Goal: Task Accomplishment & Management: Manage account settings

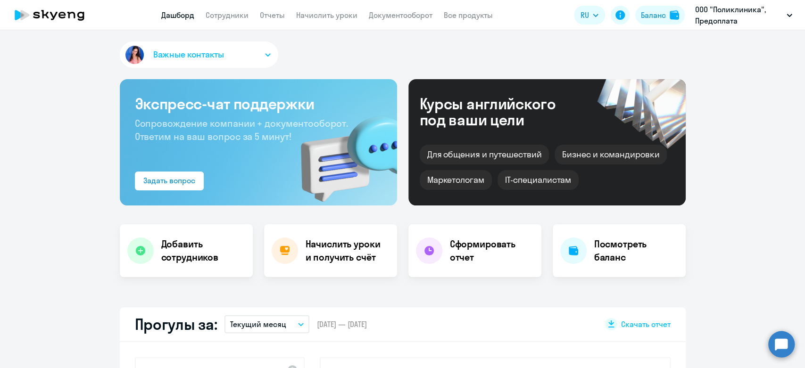
click at [240, 24] on app-header "Дашборд Сотрудники Отчеты Начислить уроки Документооборот Все продукты Дашборд …" at bounding box center [402, 15] width 805 height 30
select select "30"
click at [225, 22] on app-header "Дашборд Сотрудники Отчеты Начислить уроки Документооборот Все продукты Дашборд …" at bounding box center [402, 15] width 805 height 30
click at [290, 12] on nav "Дашборд Сотрудники Отчеты Начислить уроки Документооборот Все продукты" at bounding box center [326, 15] width 331 height 12
click at [324, 13] on link "Начислить уроки" at bounding box center [326, 14] width 61 height 9
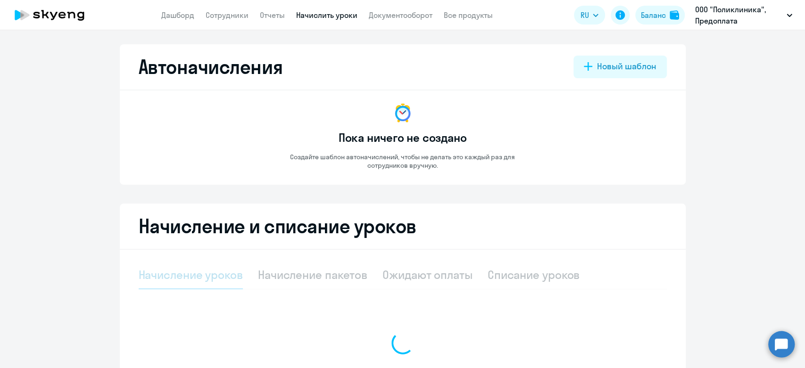
select select "10"
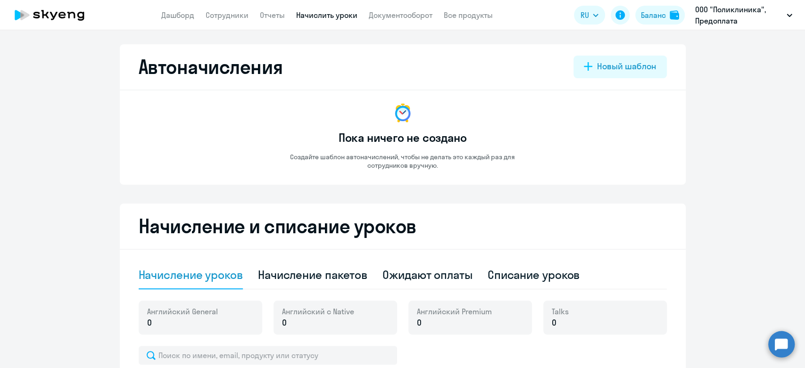
click at [510, 279] on div "Списание уроков" at bounding box center [534, 274] width 92 height 15
select select "10"
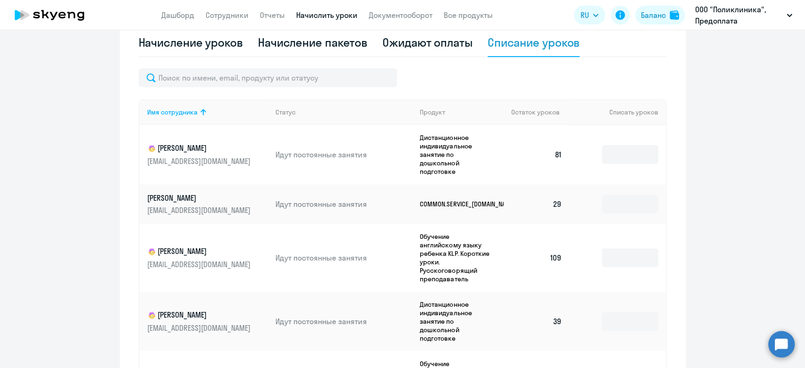
scroll to position [237, 0]
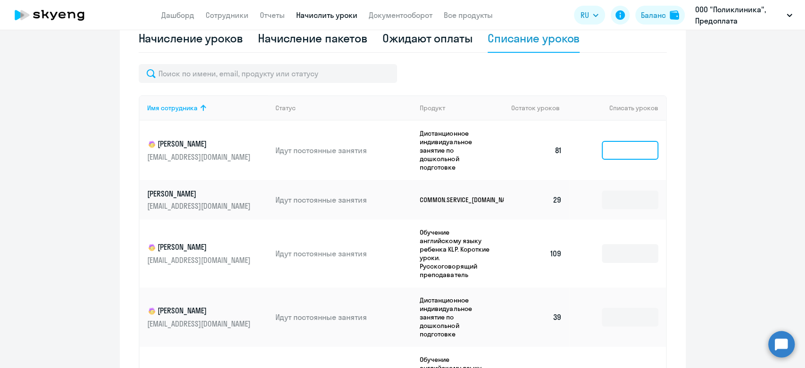
click at [614, 154] on input at bounding box center [630, 150] width 57 height 19
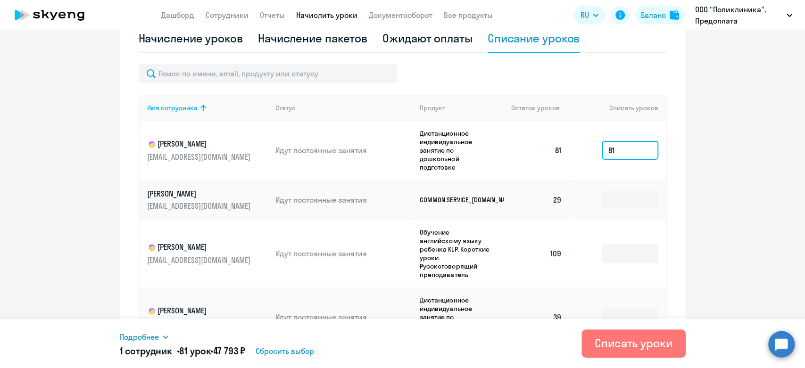
type input "81"
drag, startPoint x: 223, startPoint y: 351, endPoint x: 249, endPoint y: 354, distance: 26.1
click at [246, 354] on h5 "1 сотрудник • 81 урок • 47 793 ₽" at bounding box center [183, 351] width 126 height 13
copy h5 "47 793"
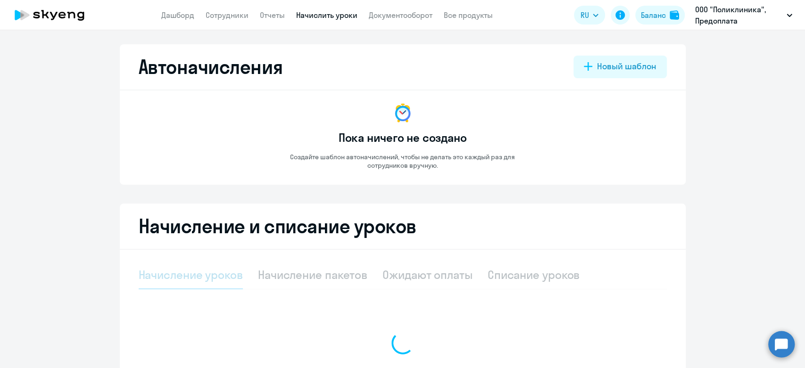
select select "10"
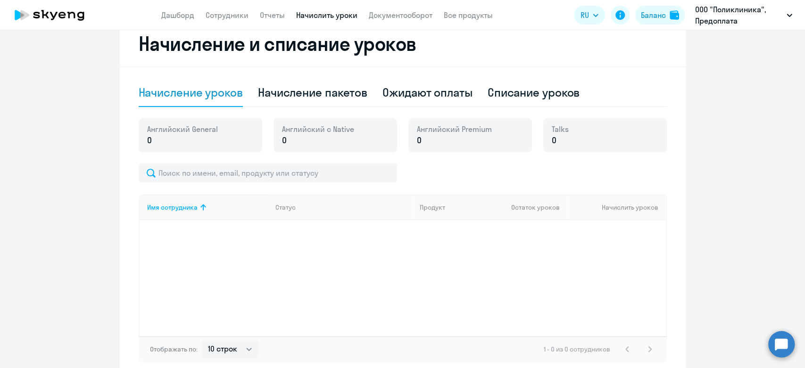
scroll to position [157, 0]
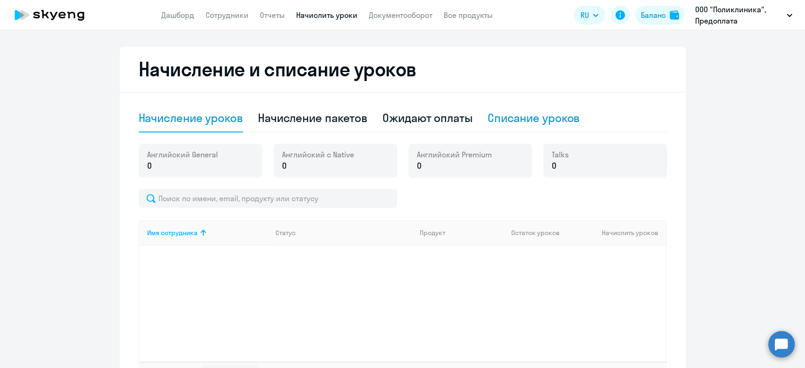
click at [526, 120] on div "Списание уроков" at bounding box center [534, 117] width 92 height 15
select select "10"
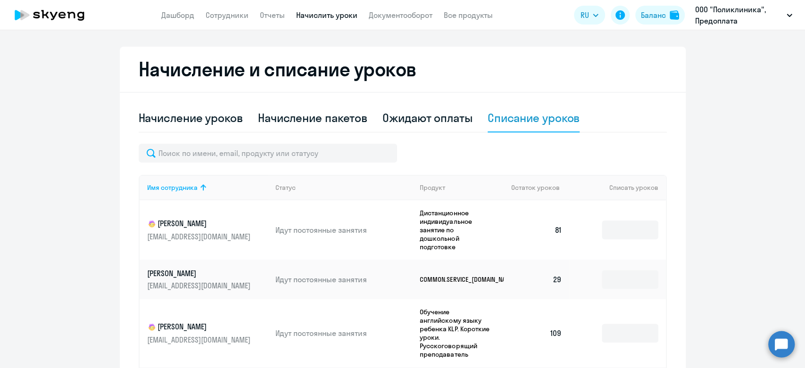
scroll to position [209, 0]
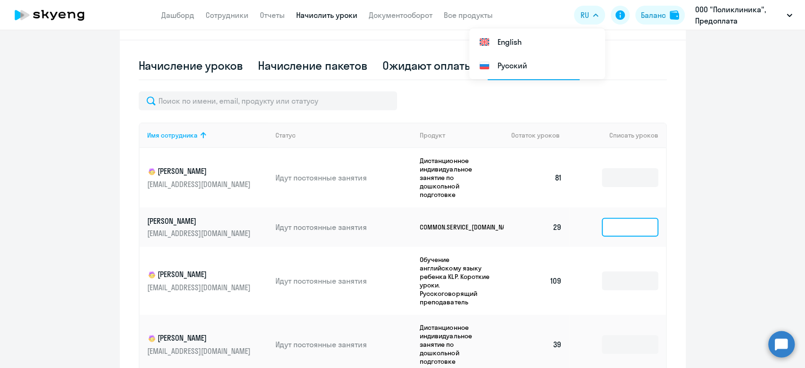
click at [629, 223] on input at bounding box center [630, 227] width 57 height 19
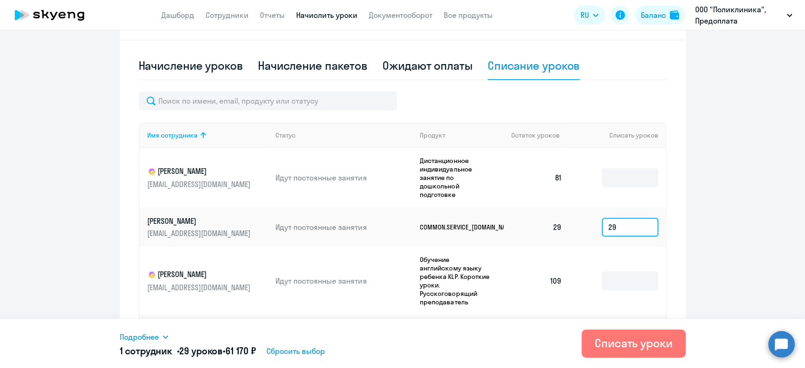
type input "29"
drag, startPoint x: 236, startPoint y: 353, endPoint x: 264, endPoint y: 350, distance: 27.5
click at [256, 350] on h5 "1 сотрудник • 29 уроков • 61 170 ₽" at bounding box center [188, 351] width 136 height 13
copy span "61 170"
click at [611, 176] on input at bounding box center [630, 177] width 57 height 19
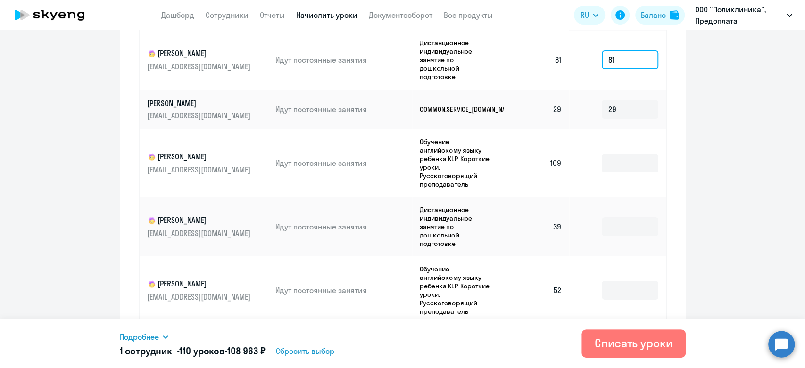
scroll to position [310, 0]
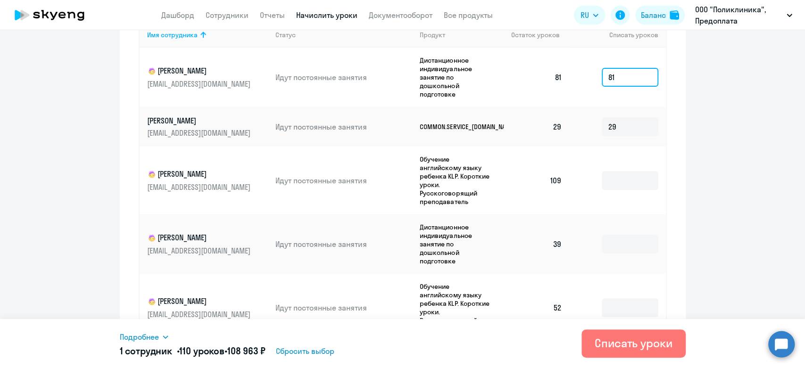
type input "81"
drag, startPoint x: 237, startPoint y: 347, endPoint x: 270, endPoint y: 348, distance: 33.5
click at [265, 348] on h5 "1 сотрудник • 110 уроков • 108 963 ₽" at bounding box center [193, 351] width 146 height 13
copy h5 "108 963"
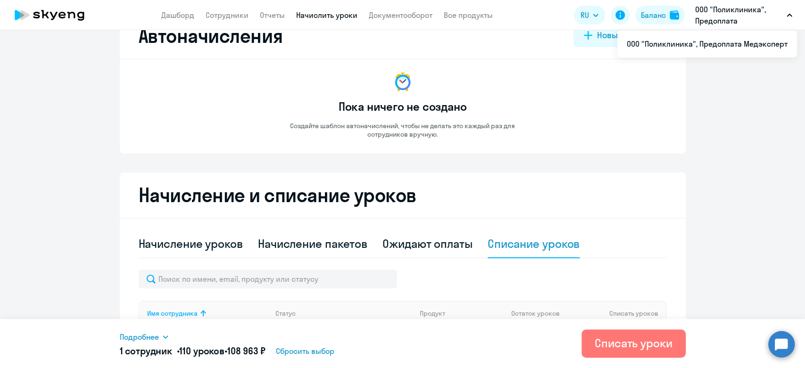
scroll to position [0, 0]
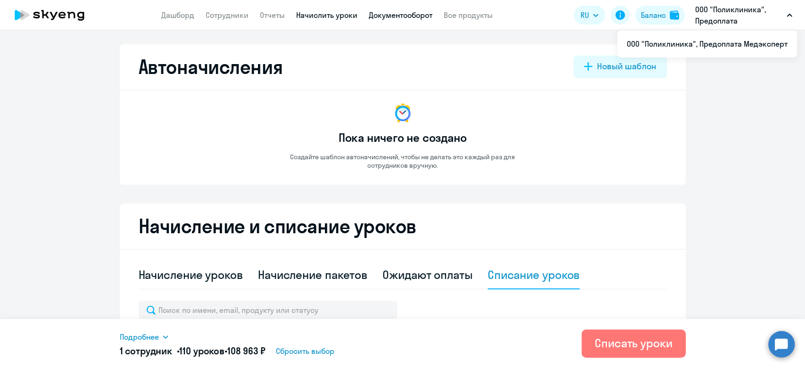
click at [396, 17] on link "Документооборот" at bounding box center [401, 14] width 64 height 9
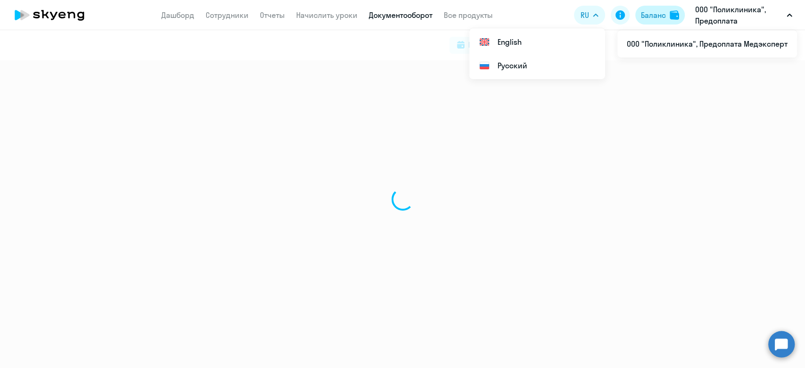
click at [635, 14] on button "Баланс" at bounding box center [660, 15] width 50 height 19
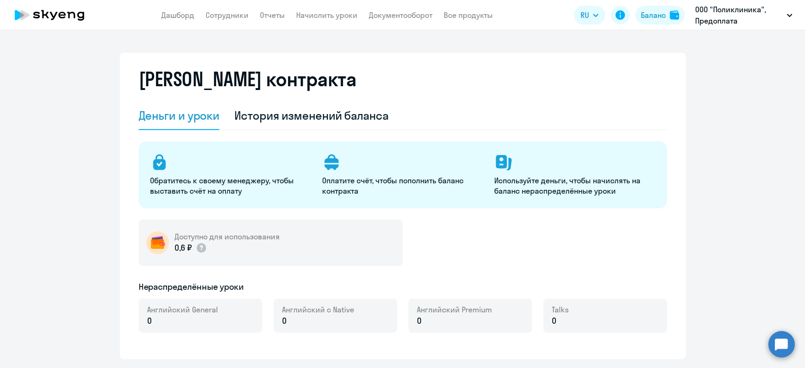
select select "english_adult_not_native_speaker"
